Goal: Check status

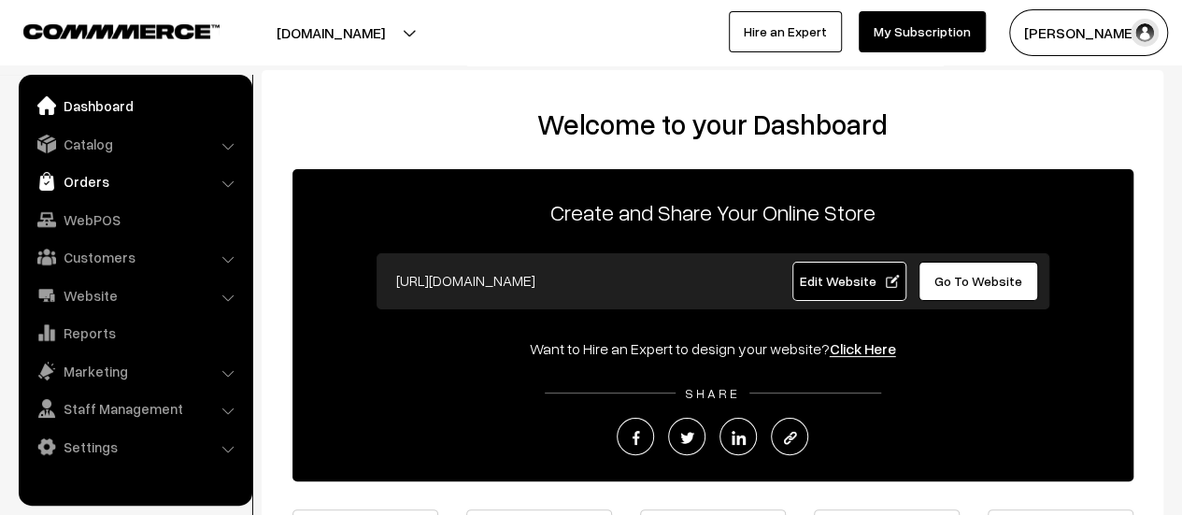
click at [90, 190] on link "Orders" at bounding box center [134, 181] width 222 height 34
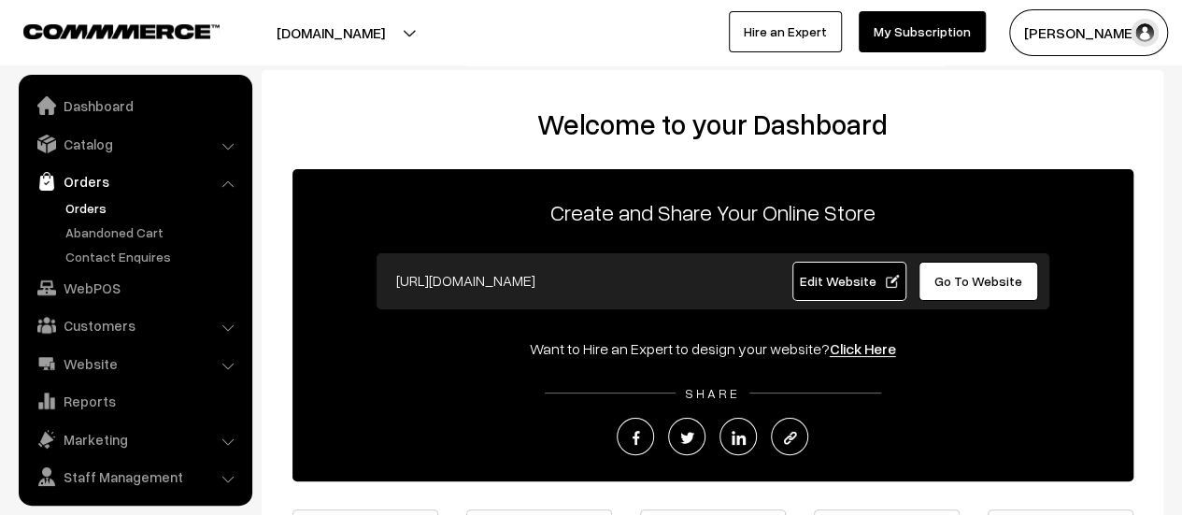
click at [91, 205] on link "Orders" at bounding box center [153, 208] width 185 height 20
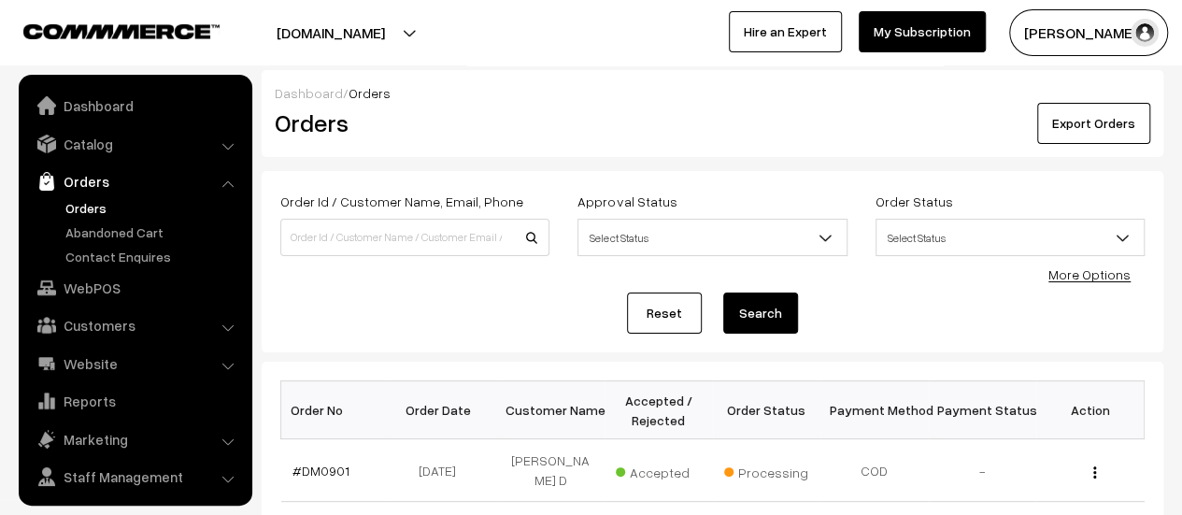
scroll to position [43, 0]
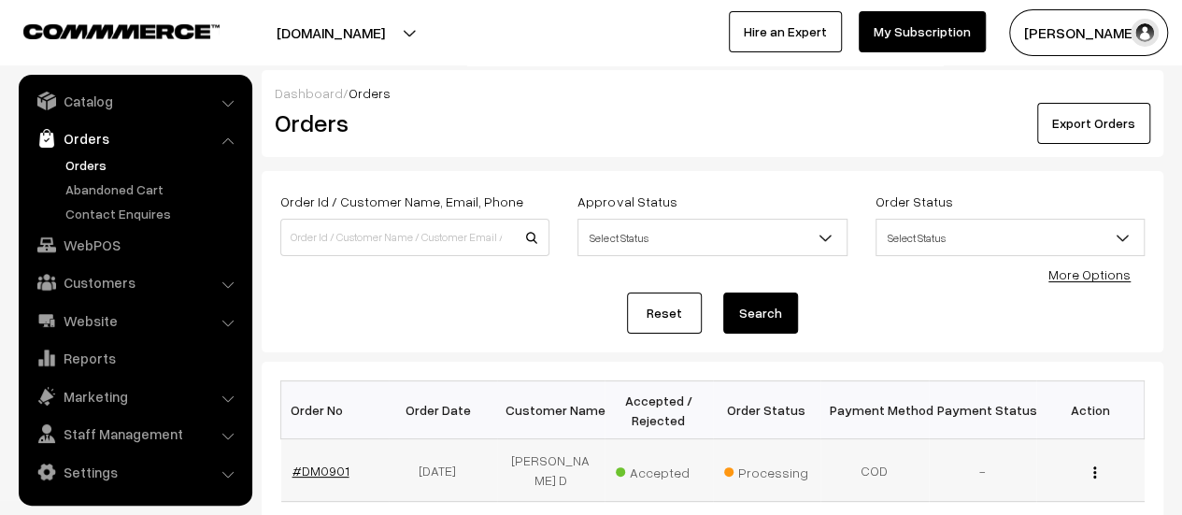
click at [326, 462] on link "#DM0901" at bounding box center [320, 470] width 57 height 16
